Goal: Information Seeking & Learning: Learn about a topic

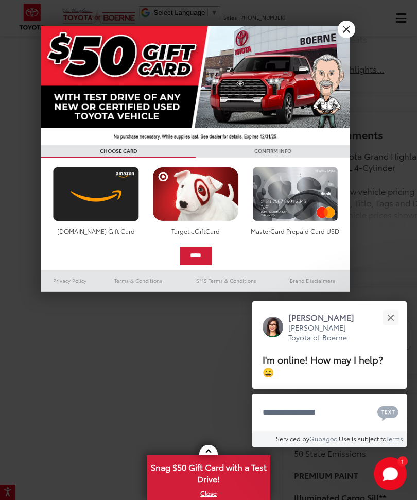
scroll to position [491, 0]
click at [396, 328] on button "Close" at bounding box center [390, 317] width 22 height 22
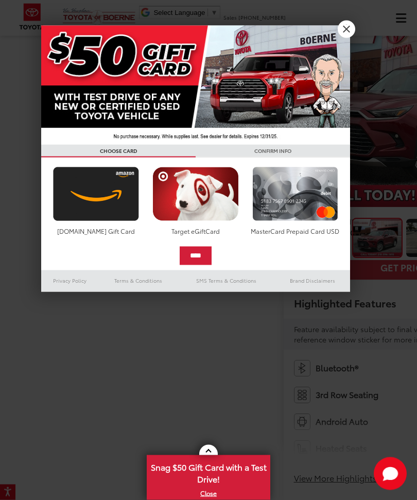
scroll to position [0, 0]
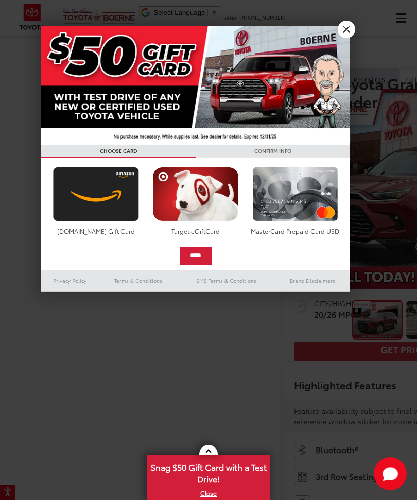
click at [341, 29] on link "X" at bounding box center [346, 29] width 17 height 17
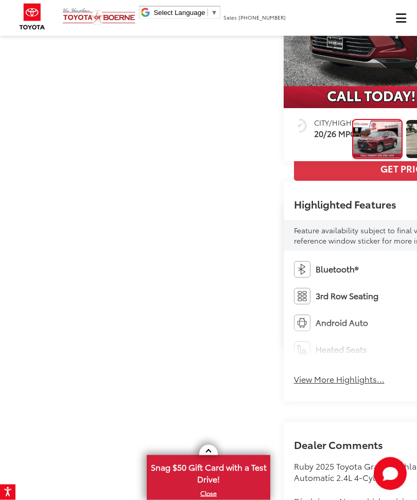
scroll to position [181, 0]
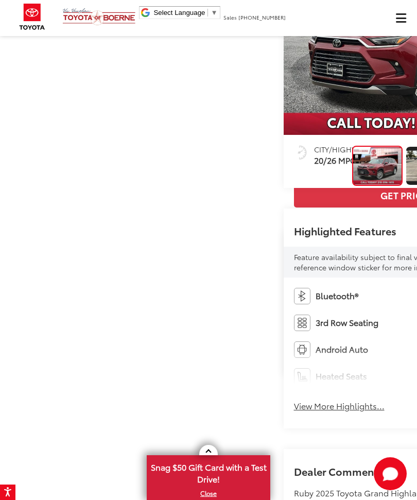
scroll to position [153, 0]
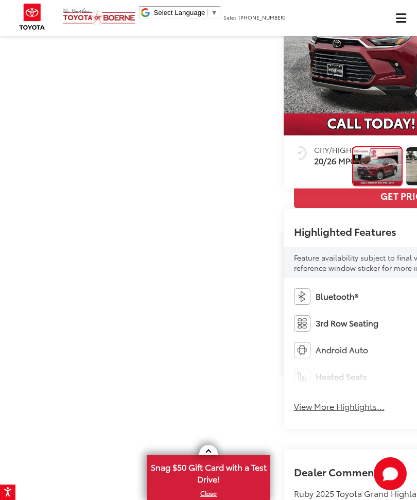
click at [353, 185] on img "Expand Photo 0" at bounding box center [377, 166] width 49 height 37
click at [289, 185] on div at bounding box center [318, 165] width 58 height 39
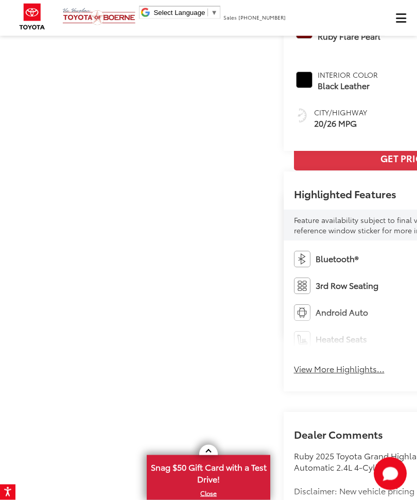
scroll to position [191, 0]
click at [294, 100] on link "Check Availability" at bounding box center [417, 88] width 247 height 25
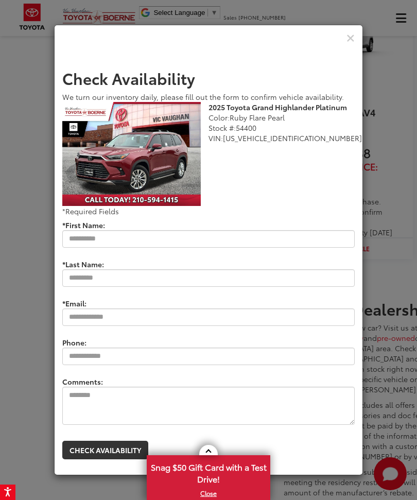
scroll to position [34, 0]
click at [116, 441] on button "Check Availability" at bounding box center [105, 450] width 86 height 19
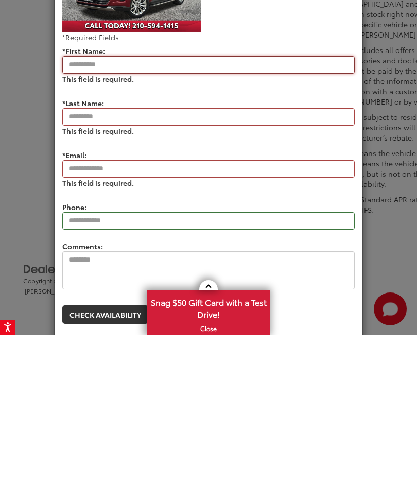
scroll to position [1911, 0]
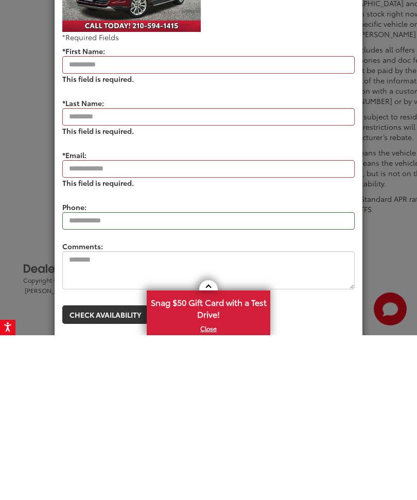
click at [208, 456] on span "Snag $50 Gift Card with a Test Drive!" at bounding box center [208, 471] width 121 height 31
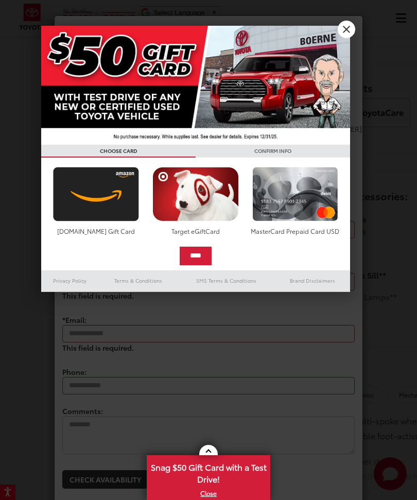
scroll to position [717, 0]
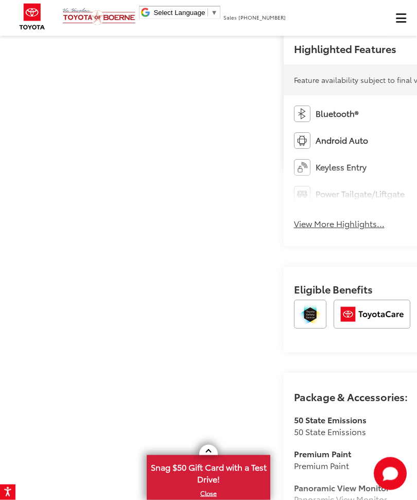
scroll to position [326, 0]
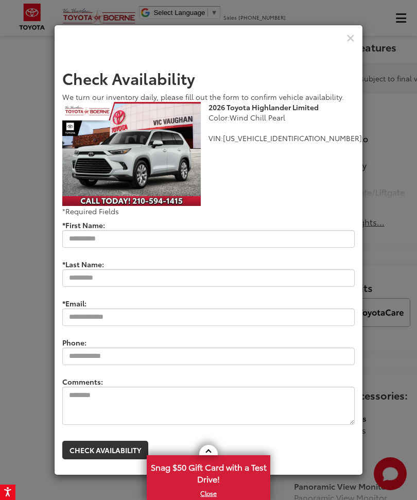
click at [351, 44] on icon "Close" at bounding box center [350, 38] width 8 height 11
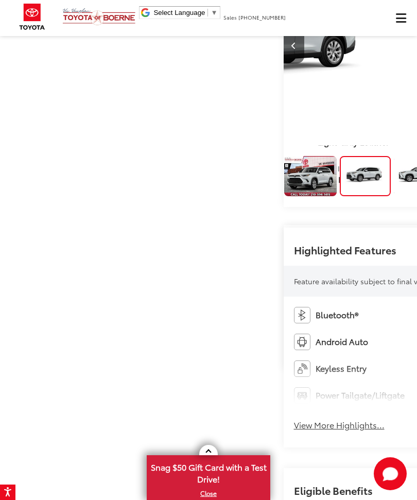
scroll to position [124, 0]
click at [283, 196] on img "Expand Photo 0" at bounding box center [310, 175] width 54 height 40
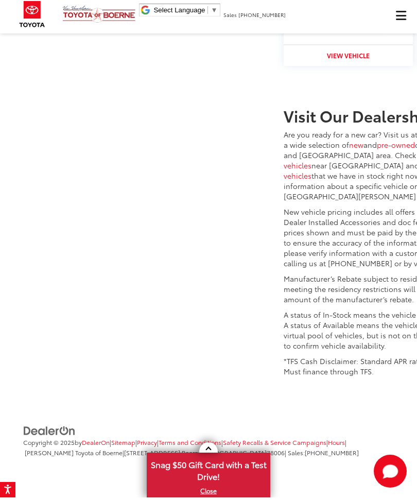
scroll to position [2473, 0]
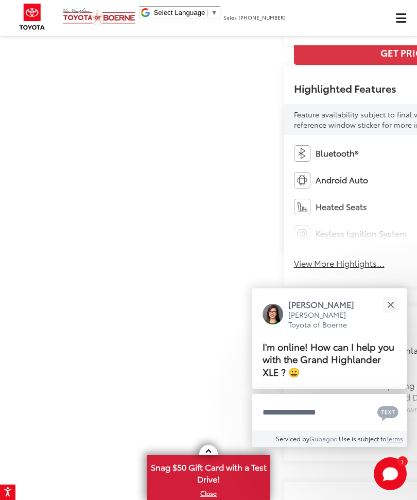
scroll to position [298, 0]
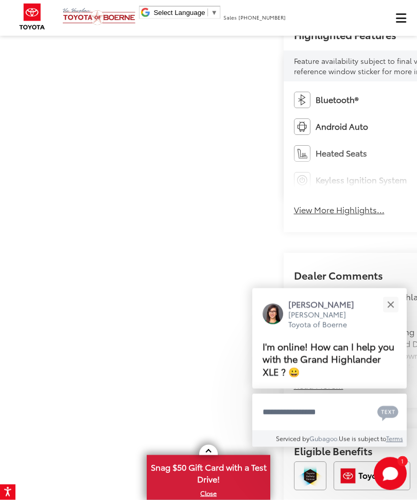
scroll to position [352, 0]
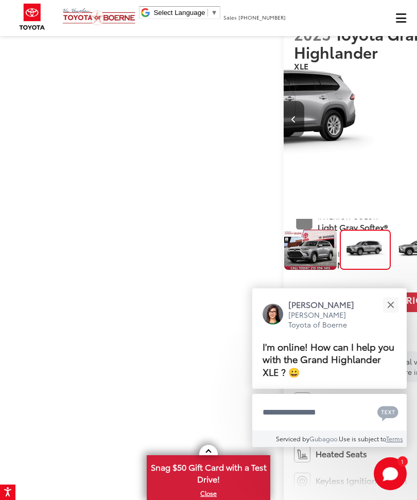
scroll to position [0, 0]
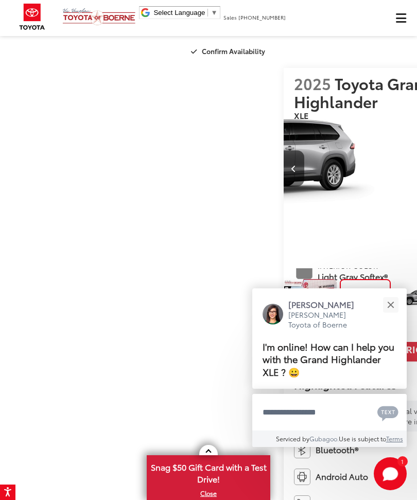
click at [283, 319] on img "Expand Photo 0" at bounding box center [310, 299] width 54 height 40
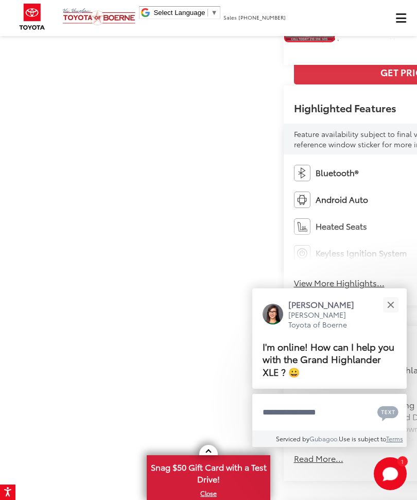
scroll to position [278, 0]
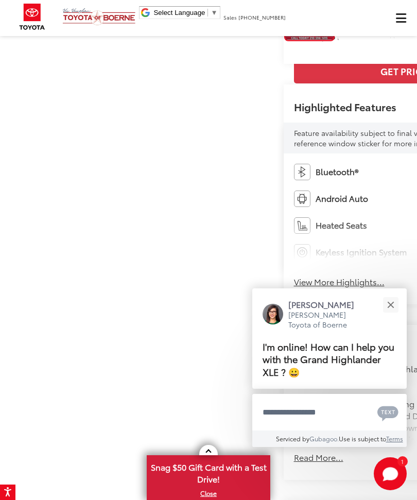
click at [285, 40] on img "Expand Photo 0" at bounding box center [309, 21] width 49 height 37
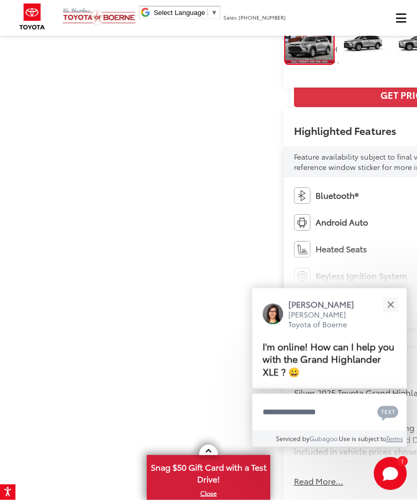
scroll to position [0, 0]
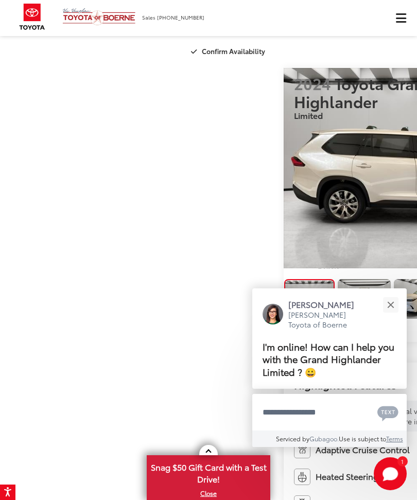
click at [284, 182] on img "2024 Toyota Grand Highlander Limited 0" at bounding box center [417, 168] width 267 height 200
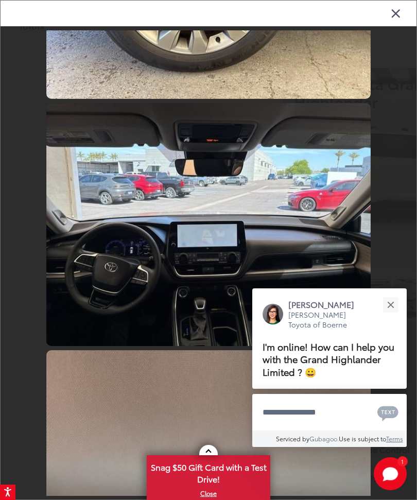
scroll to position [1660, 0]
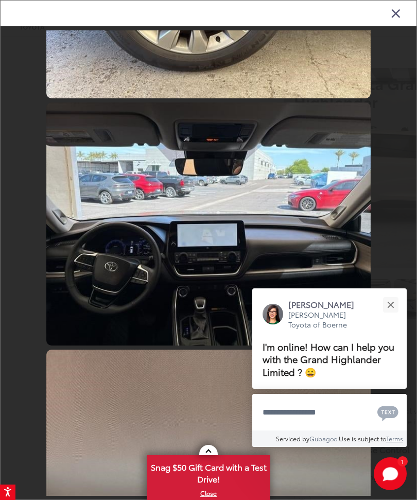
click at [391, 305] on div "Close" at bounding box center [390, 304] width 7 height 7
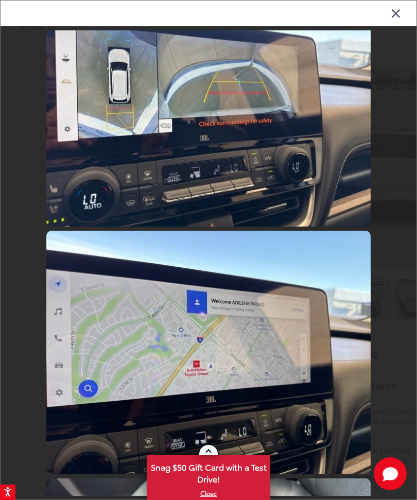
scroll to position [3510, 0]
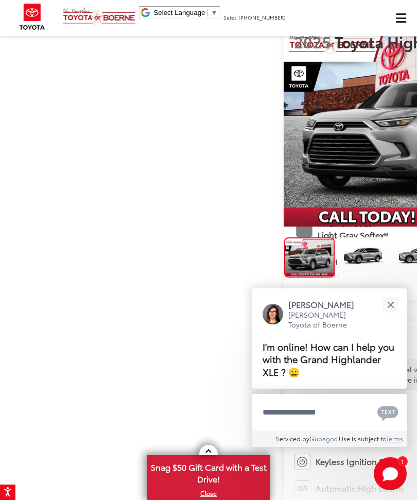
scroll to position [43, 0]
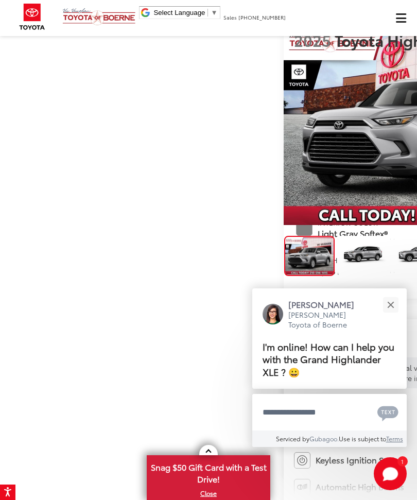
click at [400, 315] on button "Close" at bounding box center [390, 304] width 22 height 22
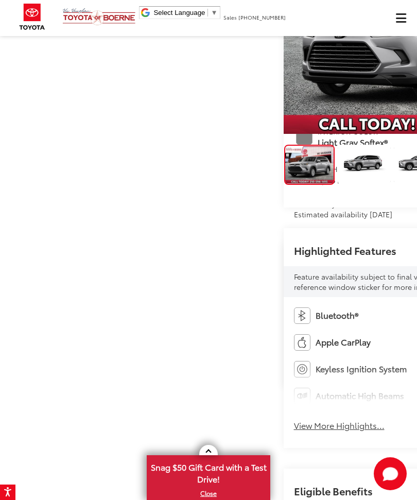
scroll to position [0, 0]
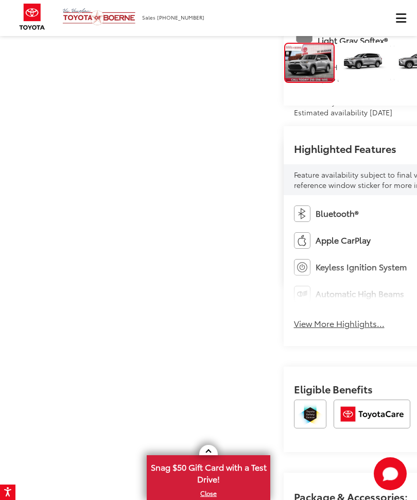
scroll to position [233, 0]
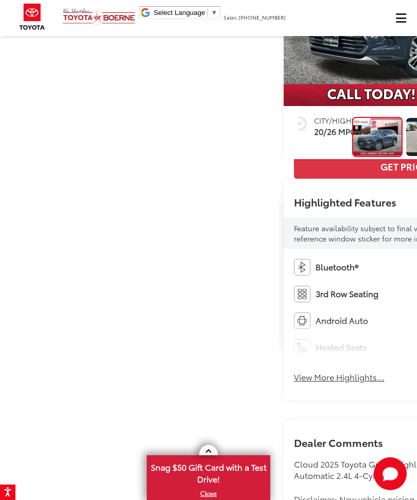
scroll to position [183, 0]
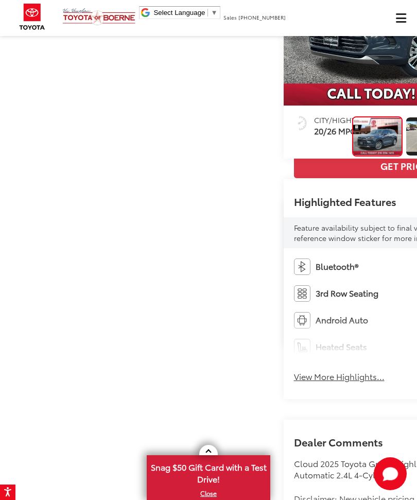
click at [289, 155] on div at bounding box center [318, 135] width 58 height 39
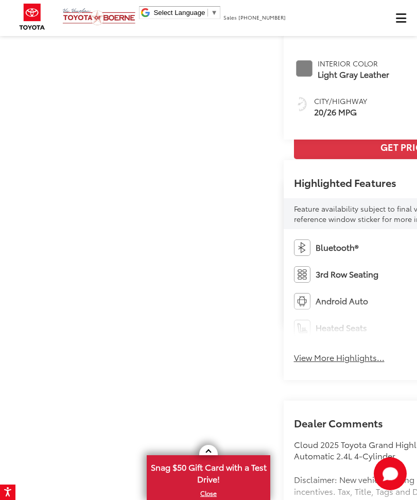
scroll to position [202, 0]
click at [294, 90] on link "Check Availability" at bounding box center [417, 77] width 247 height 25
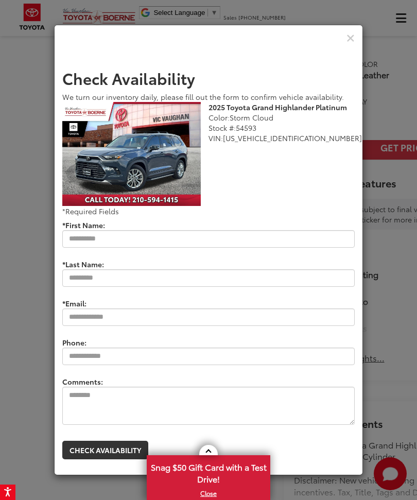
scroll to position [201, 0]
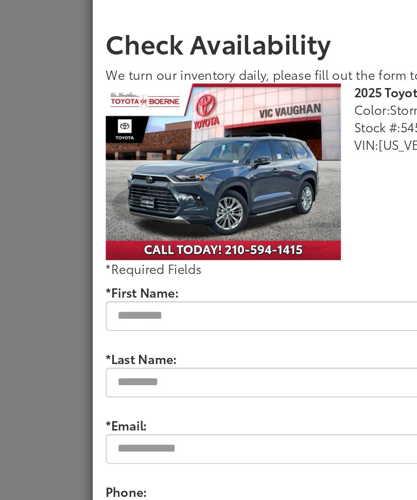
click at [138, 136] on img "Check Pricing and Availability" at bounding box center [131, 154] width 138 height 104
click at [148, 133] on img "Check Pricing and Availability" at bounding box center [131, 154] width 138 height 104
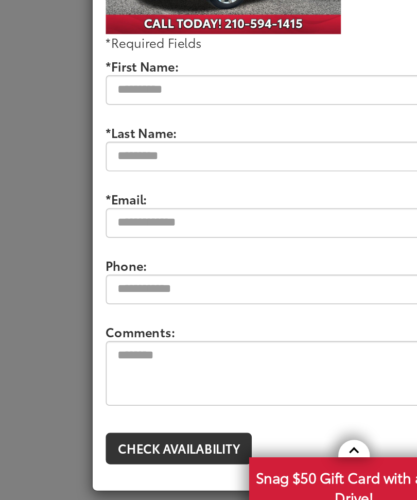
scroll to position [544, 0]
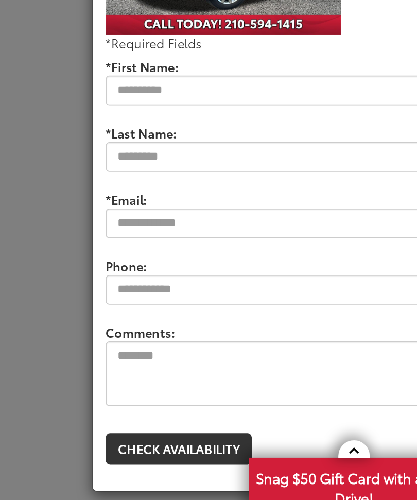
click at [122, 441] on button "Check Availability" at bounding box center [105, 450] width 86 height 19
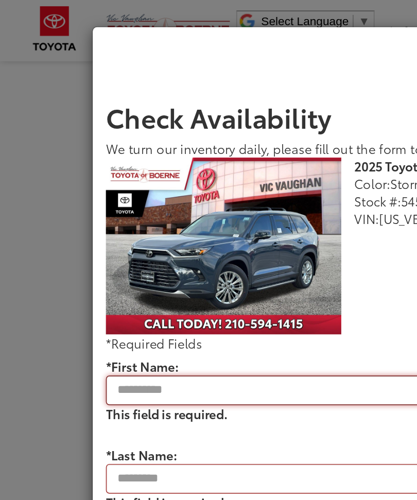
scroll to position [435, 0]
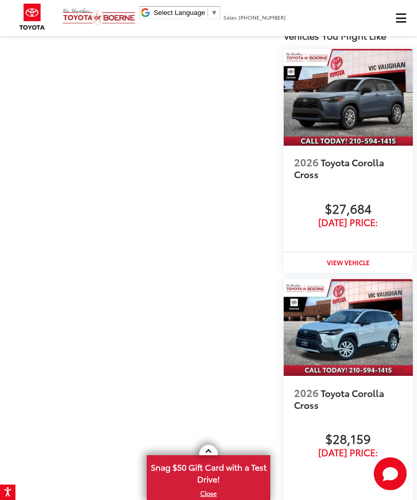
scroll to position [1206, 0]
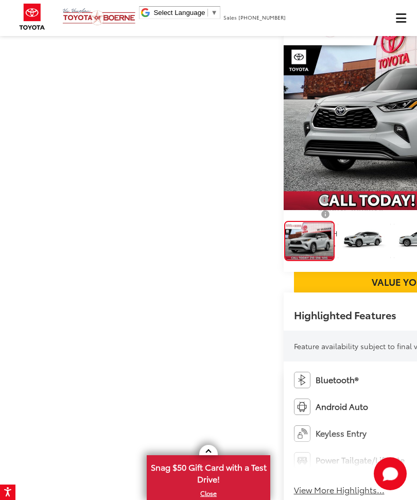
scroll to position [0, 0]
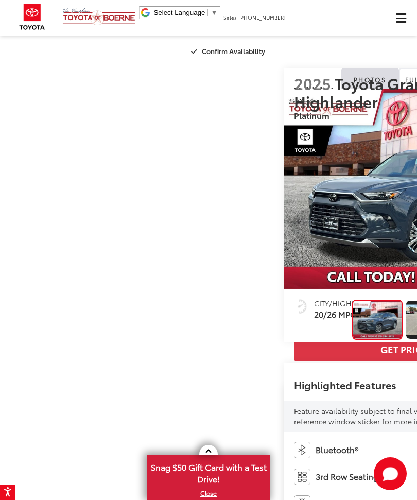
click at [284, 262] on img "2025 Toyota Grand Highlander Platinum 0" at bounding box center [417, 189] width 267 height 200
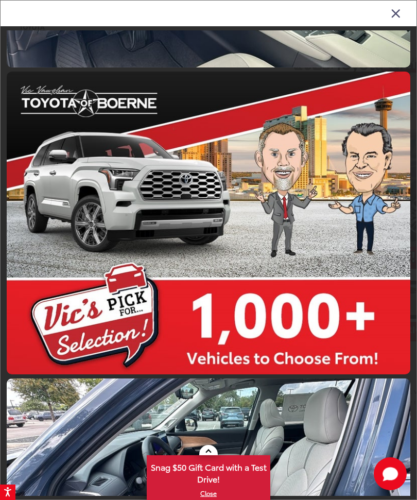
scroll to position [4035, 0]
click at [182, 236] on link at bounding box center [208, 223] width 403 height 303
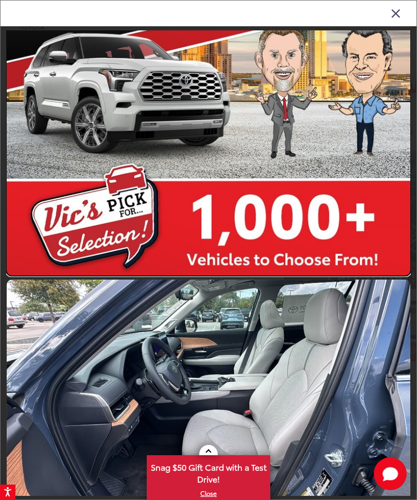
scroll to position [4134, 0]
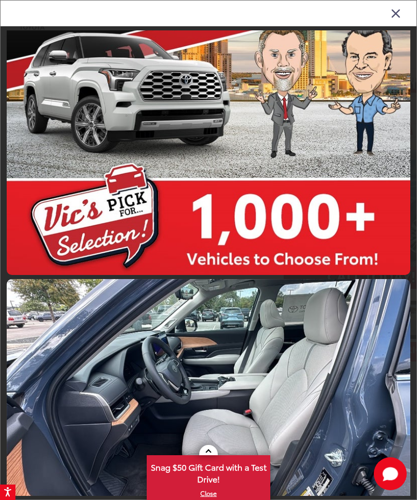
click at [150, 90] on link at bounding box center [208, 123] width 403 height 303
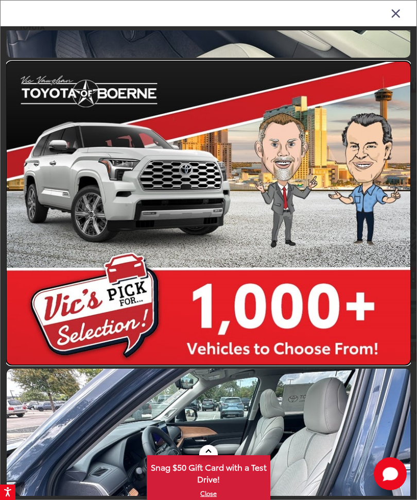
scroll to position [4027, 0]
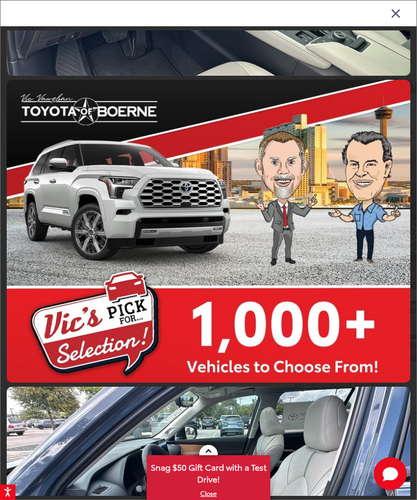
click at [169, 209] on link at bounding box center [208, 231] width 403 height 303
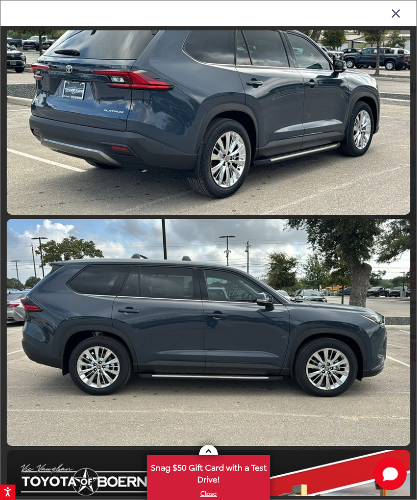
scroll to position [2119, 0]
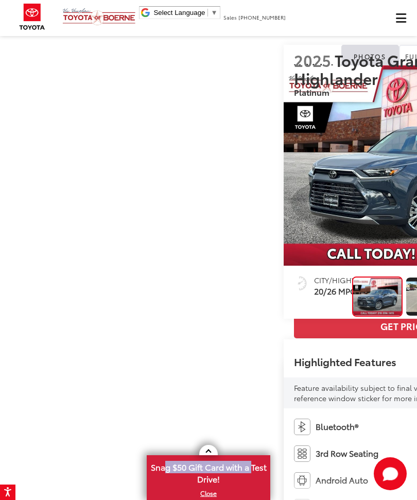
scroll to position [24, 0]
